Goal: Information Seeking & Learning: Check status

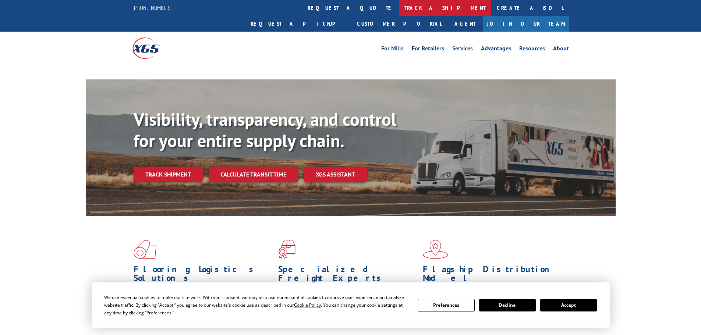
click at [399, 10] on link "track a shipment" at bounding box center [445, 8] width 92 height 16
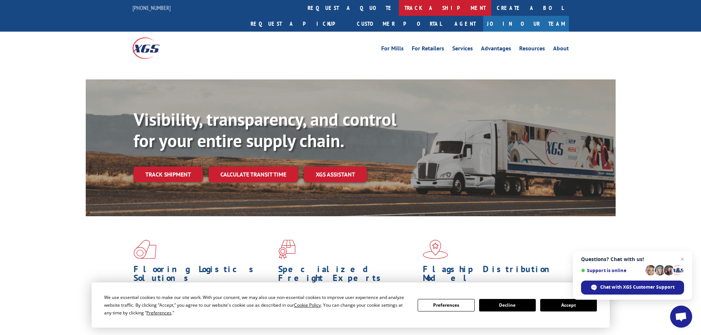
click at [399, 8] on link "track a shipment" at bounding box center [445, 8] width 92 height 16
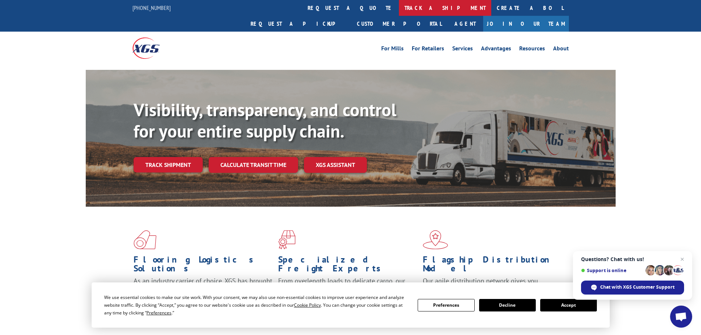
click at [399, 11] on link "track a shipment" at bounding box center [445, 8] width 92 height 16
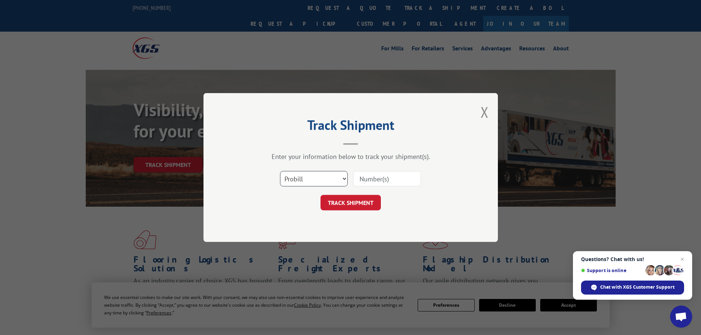
click at [325, 184] on select "Select category... Probill BOL PO" at bounding box center [314, 178] width 68 height 15
select select "bol"
click at [280, 171] on select "Select category... Probill BOL PO" at bounding box center [314, 178] width 68 height 15
click at [381, 178] on input at bounding box center [387, 178] width 68 height 15
paste input "7079736"
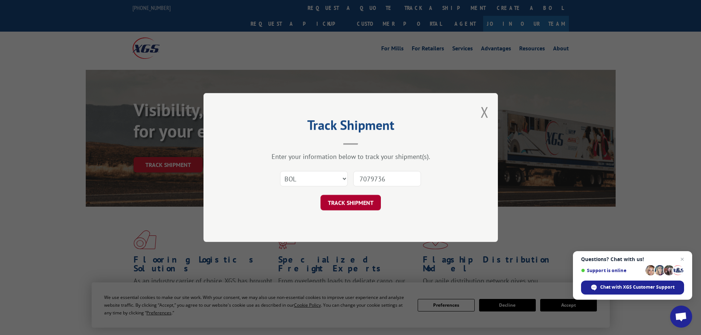
type input "7079736"
click at [357, 210] on button "TRACK SHIPMENT" at bounding box center [351, 202] width 60 height 15
